Goal: Transaction & Acquisition: Purchase product/service

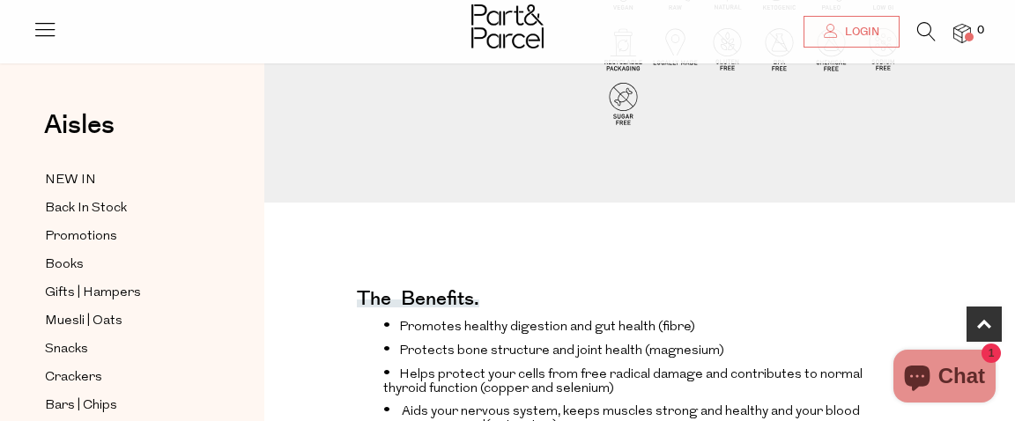
scroll to position [688, 0]
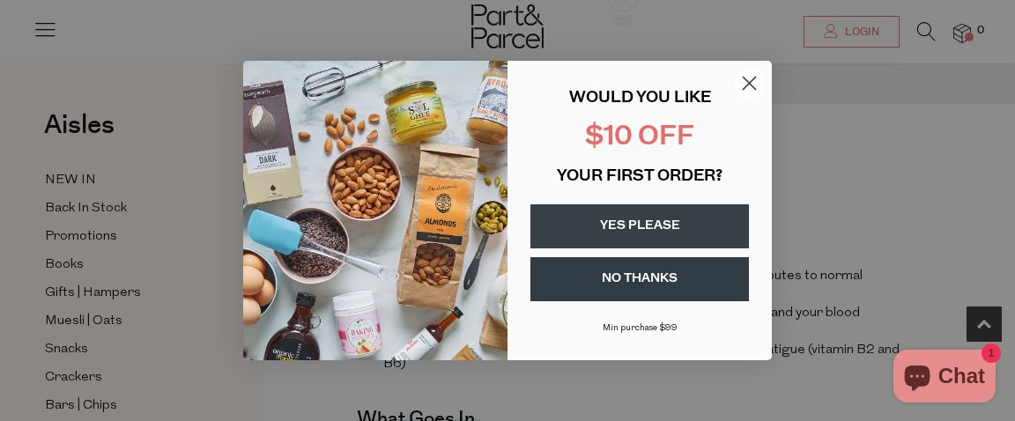
click at [750, 84] on circle "Close dialog" at bounding box center [749, 83] width 29 height 29
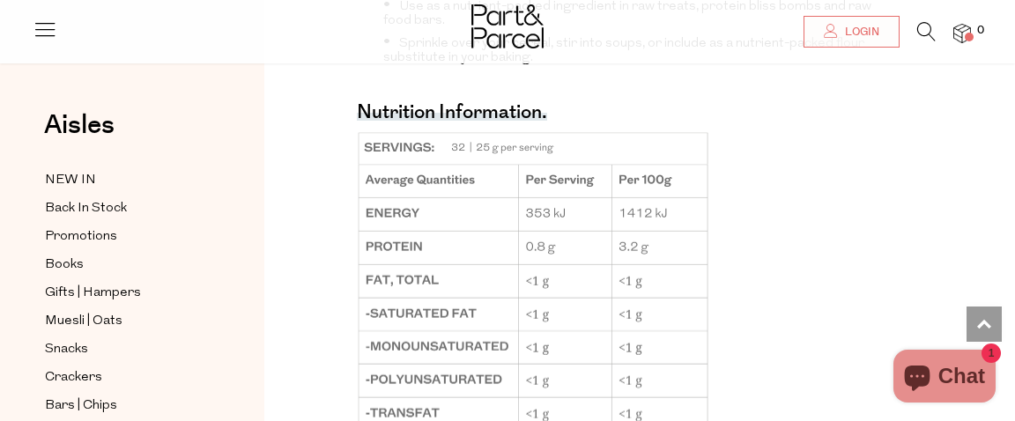
scroll to position [1868, 0]
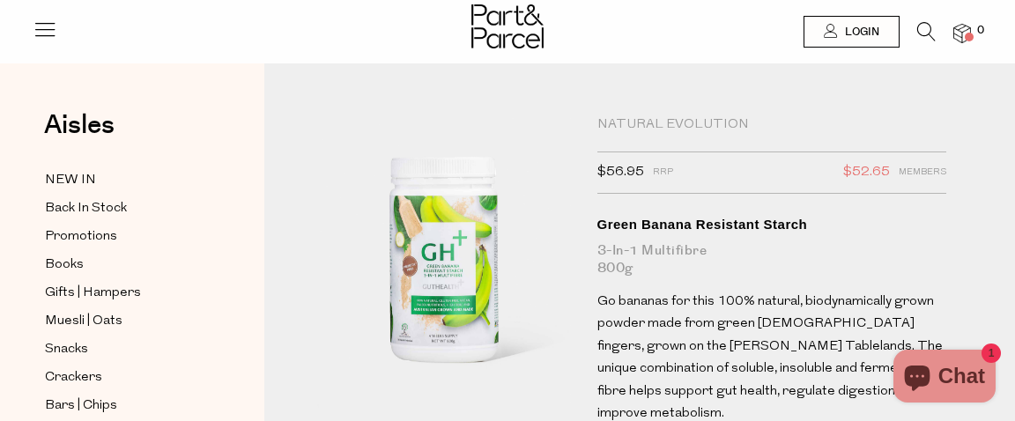
click at [958, 30] on img at bounding box center [962, 34] width 18 height 20
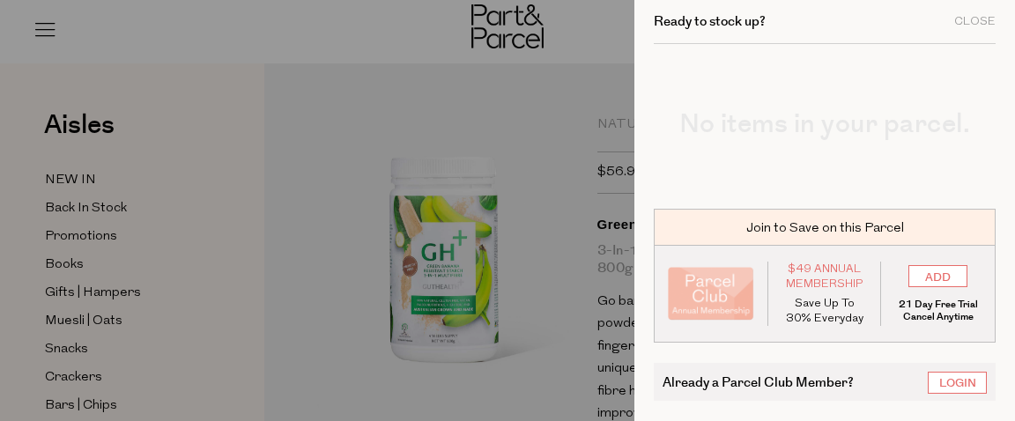
click at [417, 38] on div at bounding box center [507, 210] width 1015 height 421
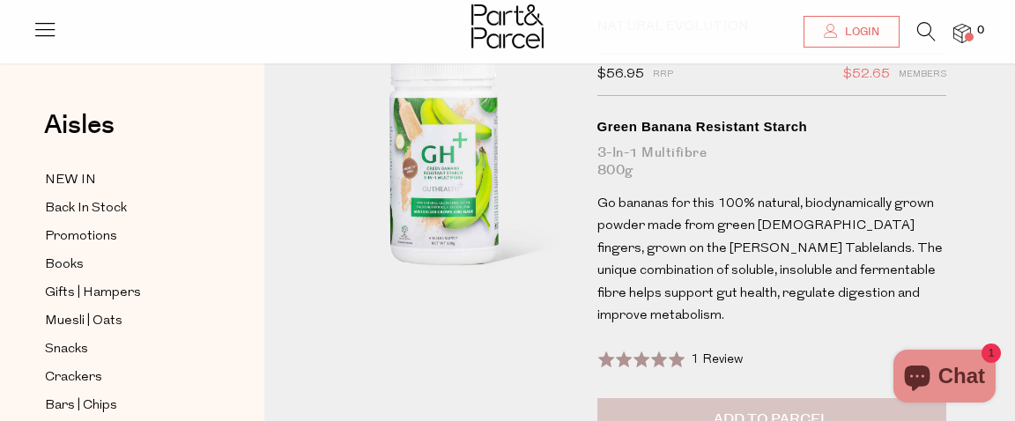
scroll to position [196, 0]
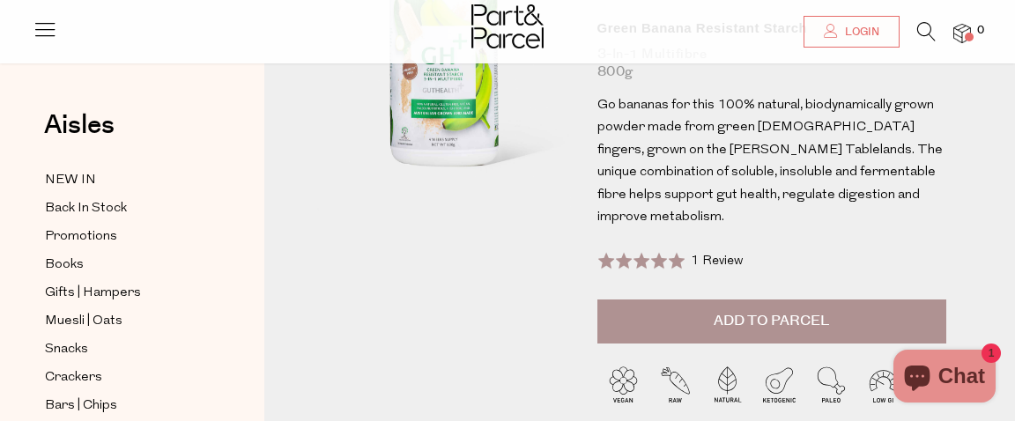
click at [691, 308] on button "Add to Parcel" at bounding box center [771, 322] width 349 height 44
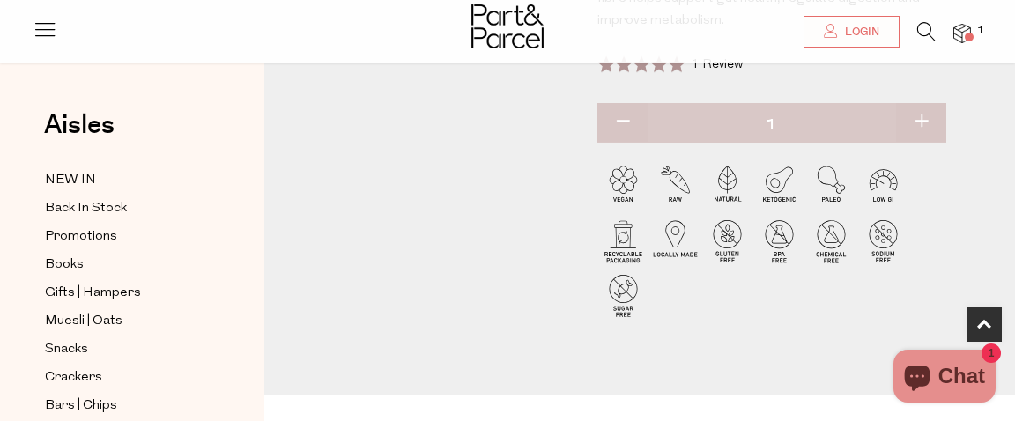
scroll to position [0, 0]
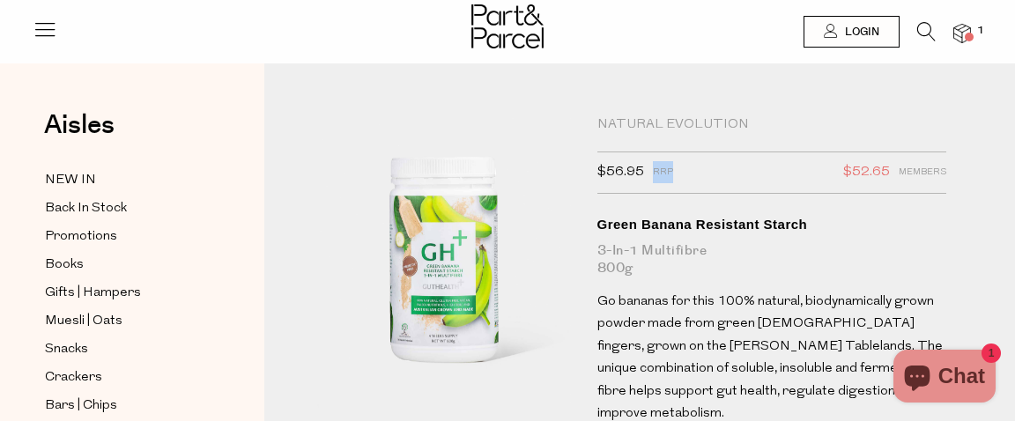
drag, startPoint x: 655, startPoint y: 173, endPoint x: 683, endPoint y: 171, distance: 27.4
click at [683, 171] on div "$56.95 RRP $52.65 Members" at bounding box center [771, 173] width 349 height 42
copy span "RRP"
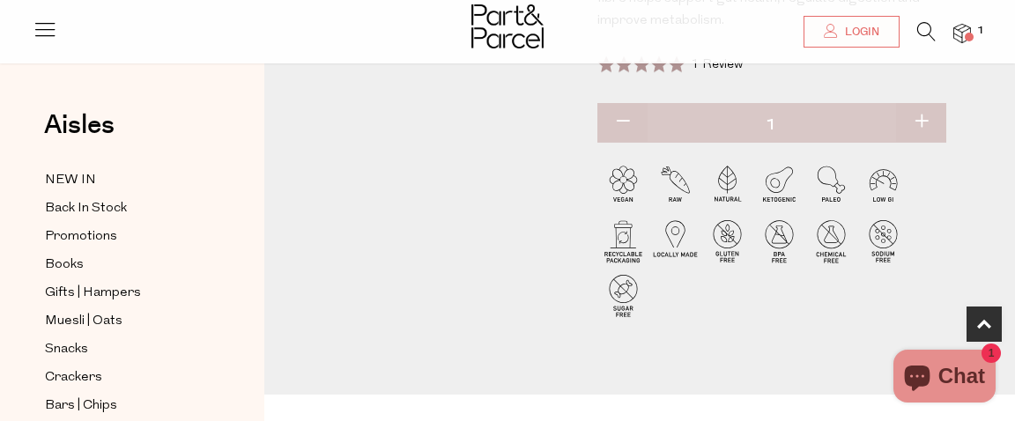
scroll to position [589, 0]
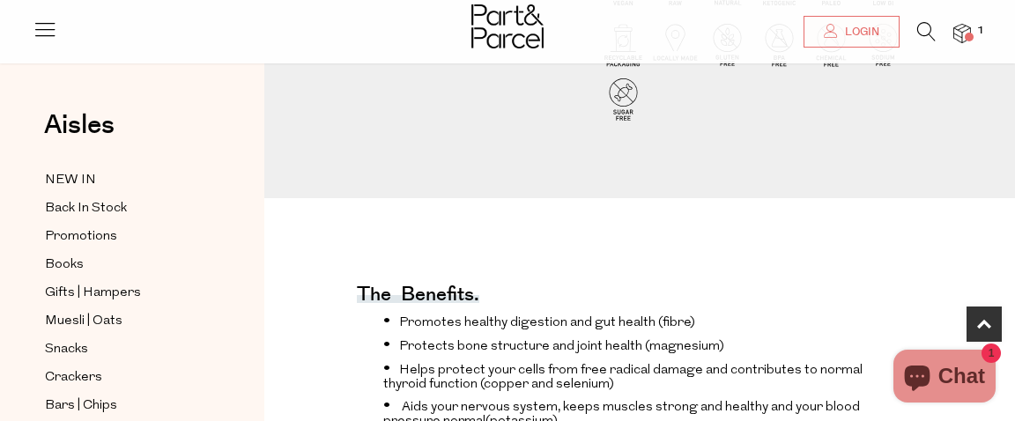
click at [973, 28] on span "1" at bounding box center [981, 31] width 16 height 16
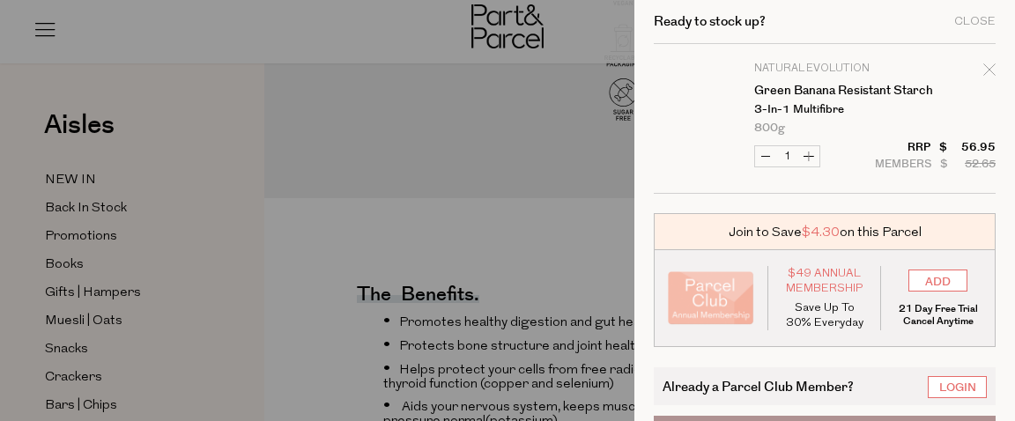
scroll to position [62, 0]
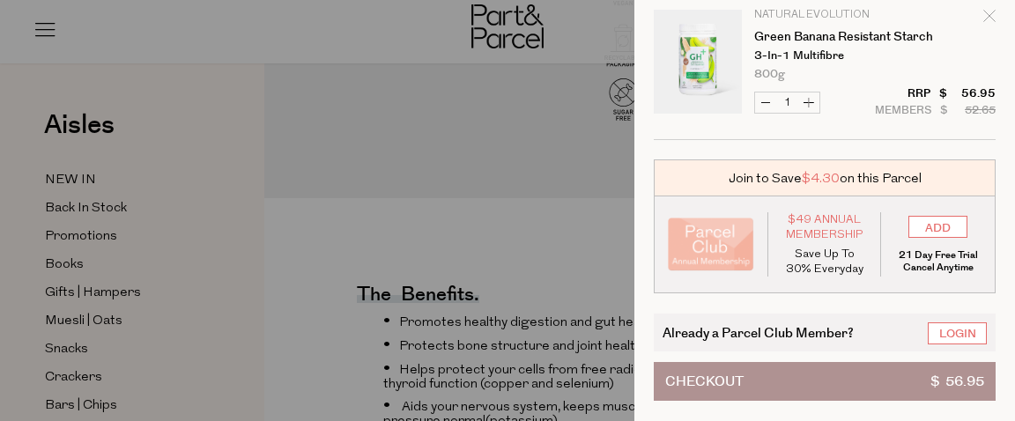
click at [874, 381] on button "Checkout $ 56.95" at bounding box center [825, 381] width 342 height 39
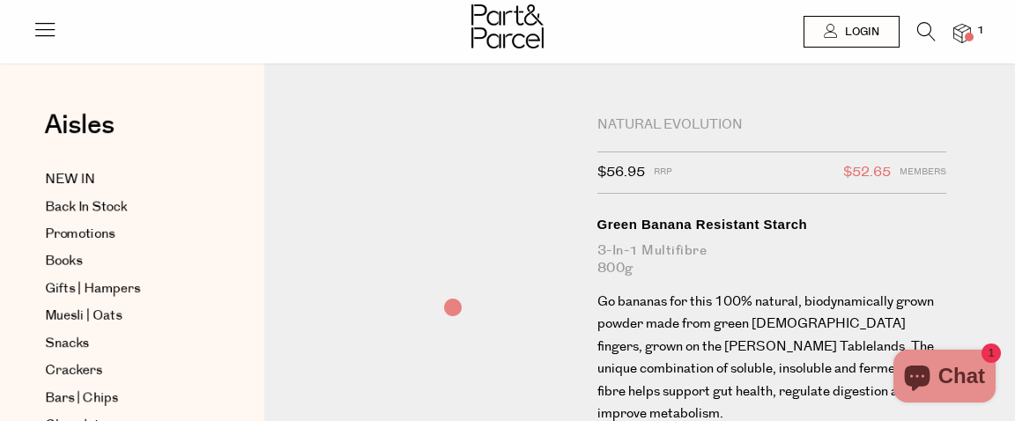
scroll to position [589, 0]
